Goal: Navigation & Orientation: Find specific page/section

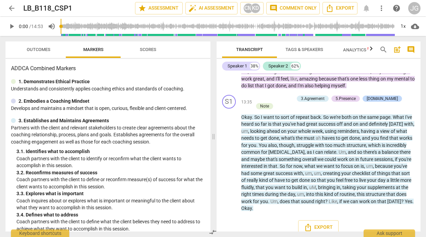
scroll to position [2223, 0]
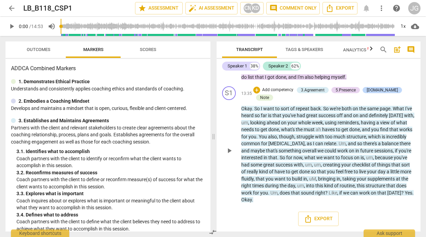
click at [320, 164] on span "um" at bounding box center [317, 164] width 7 height 5
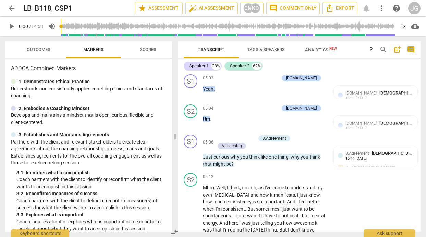
scroll to position [1302, 0]
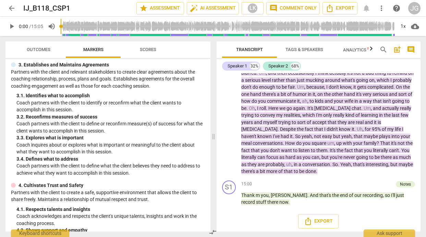
scroll to position [1432, 0]
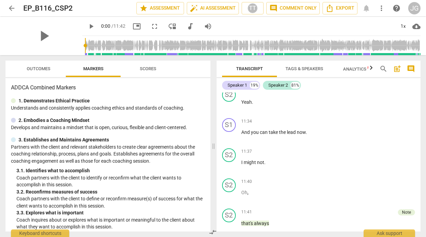
scroll to position [1511, 0]
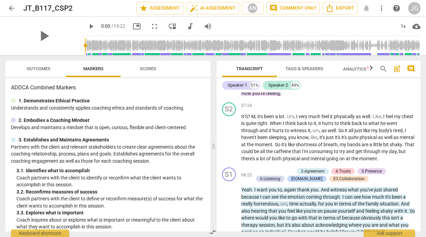
scroll to position [1080, 0]
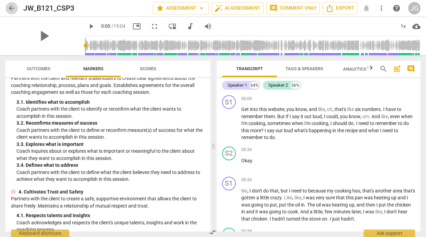
click at [9, 9] on span "arrow_back" at bounding box center [12, 8] width 8 height 8
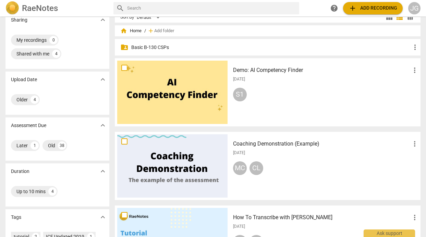
scroll to position [3, 0]
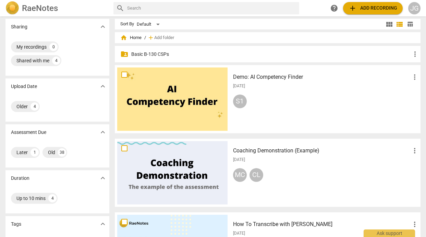
click at [165, 111] on div at bounding box center [172, 98] width 110 height 63
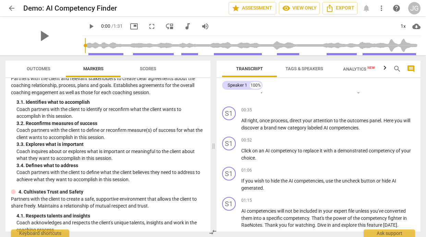
scroll to position [104, 0]
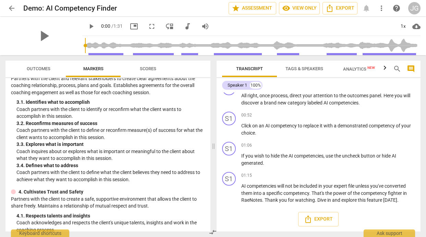
click at [10, 9] on span "arrow_back" at bounding box center [12, 8] width 8 height 8
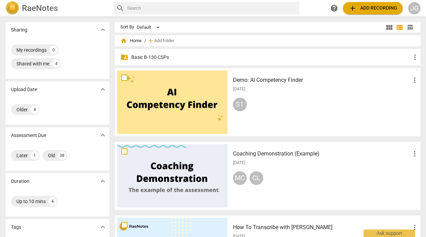
click at [196, 169] on div at bounding box center [172, 175] width 110 height 63
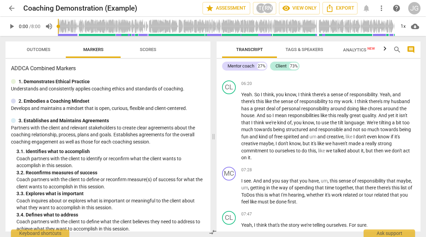
scroll to position [1053, 0]
